Goal: Navigation & Orientation: Find specific page/section

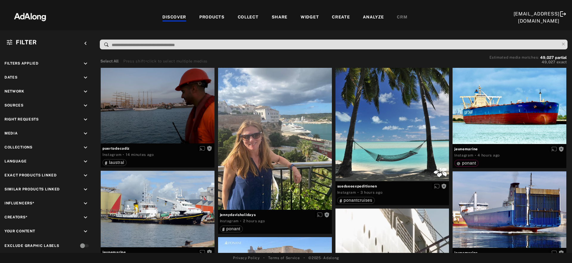
click at [304, 16] on div "WIDGET" at bounding box center [310, 17] width 18 height 7
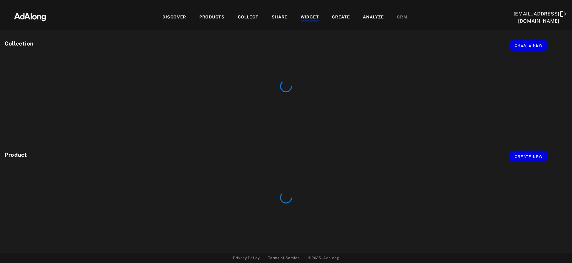
click at [245, 16] on div "COLLECT" at bounding box center [248, 17] width 21 height 7
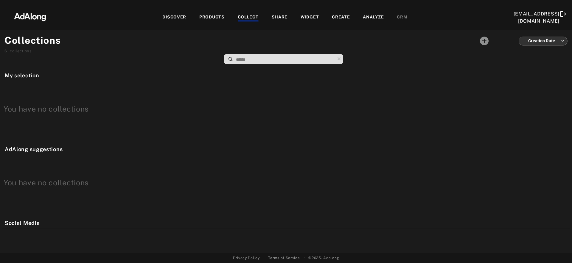
click at [170, 13] on div "DISCOVER PRODUCTS COLLECT SHARE WIDGET CREATE ANALYZE CRM" at bounding box center [284, 17] width 457 height 20
click at [172, 17] on div "DISCOVER" at bounding box center [174, 17] width 24 height 7
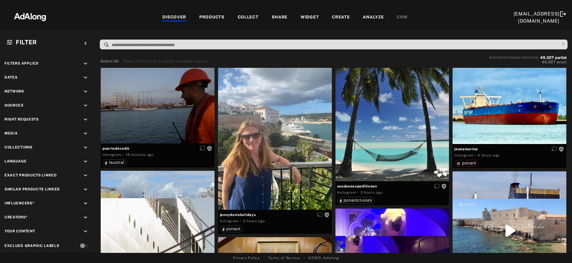
click at [245, 16] on div "COLLECT" at bounding box center [248, 17] width 21 height 7
